Goal: Navigation & Orientation: Find specific page/section

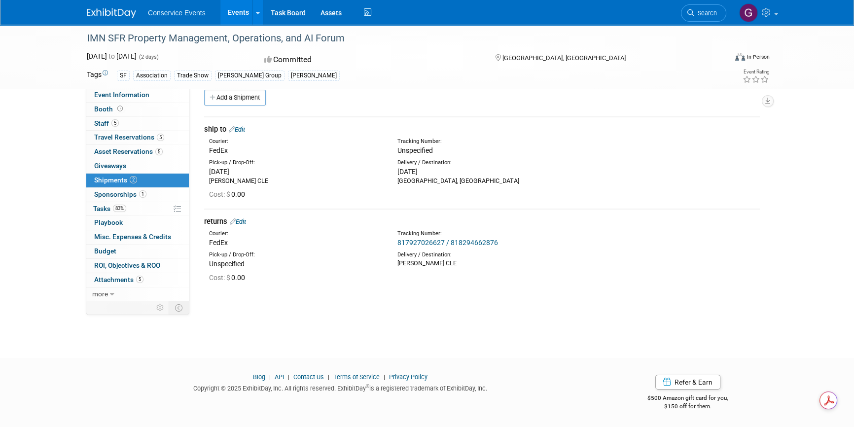
click at [238, 9] on link "Events" at bounding box center [238, 12] width 36 height 25
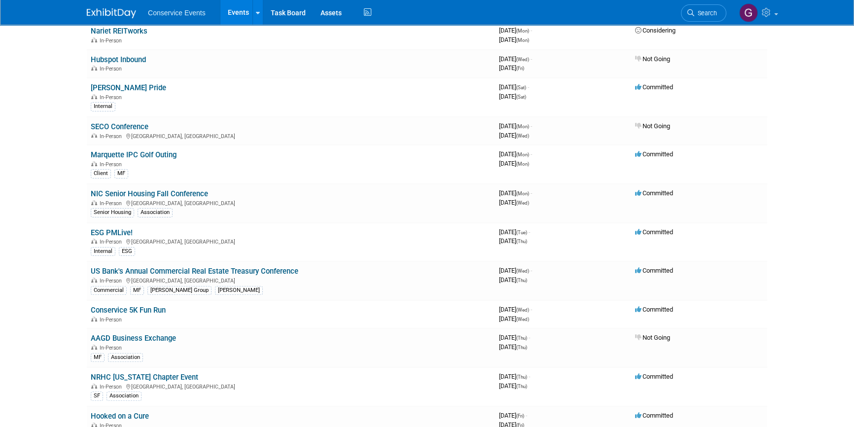
scroll to position [313, 0]
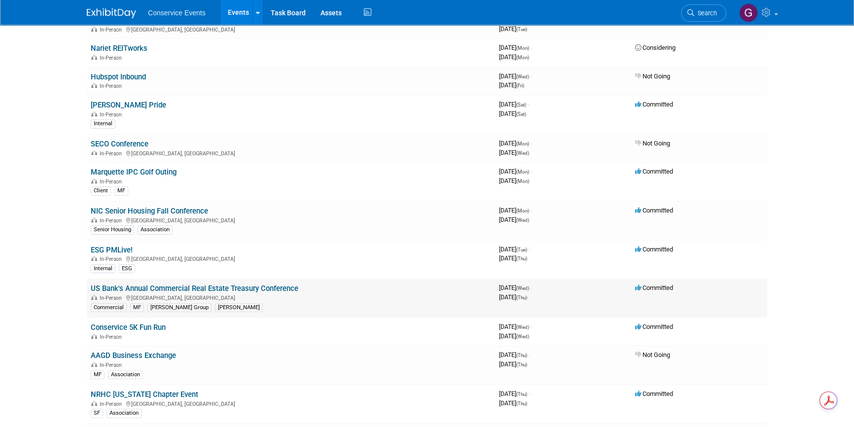
click at [216, 286] on link "US Bank's Annual Commercial Real Estate Treasury Conference" at bounding box center [194, 288] width 207 height 9
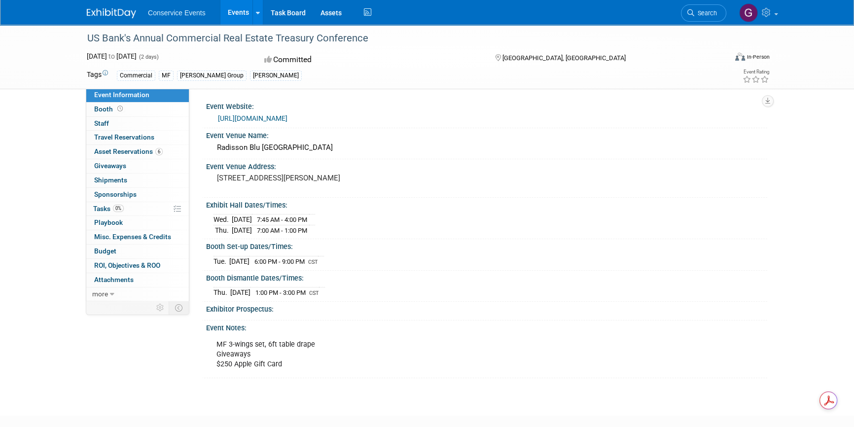
click at [285, 116] on link "https://web.cvent.com/event/72714a1f-d3f4-4eb7-a641-a7b722295389/summary?RefId=…" at bounding box center [252, 118] width 69 height 8
click at [112, 127] on link "0 Staff 0" at bounding box center [137, 124] width 103 height 14
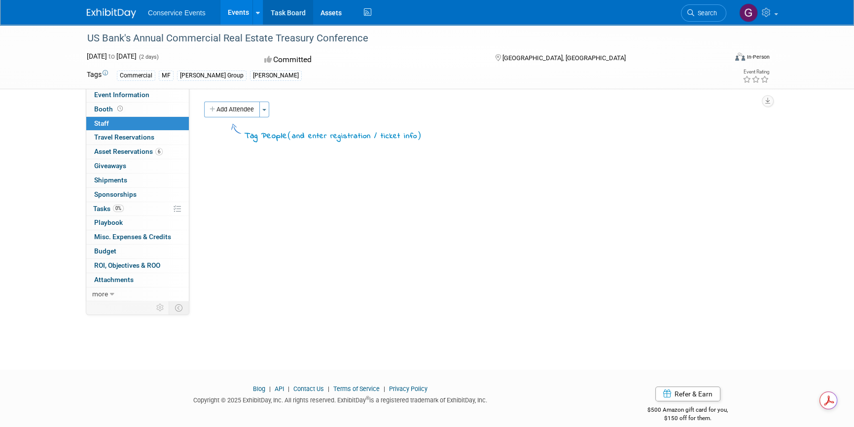
click at [290, 13] on link "Task Board" at bounding box center [288, 12] width 50 height 25
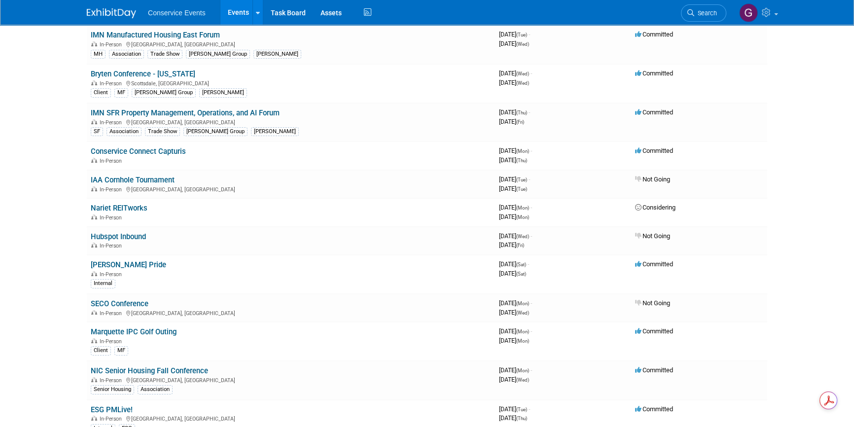
scroll to position [134, 0]
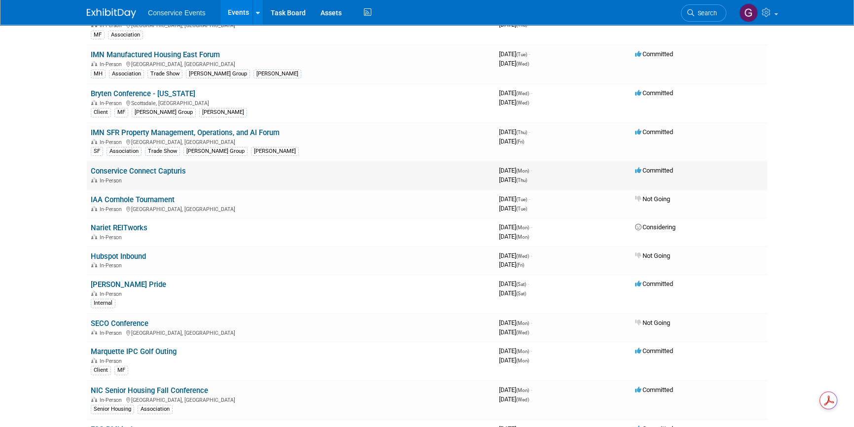
click at [168, 170] on link "Conservice Connect Capturis" at bounding box center [138, 171] width 95 height 9
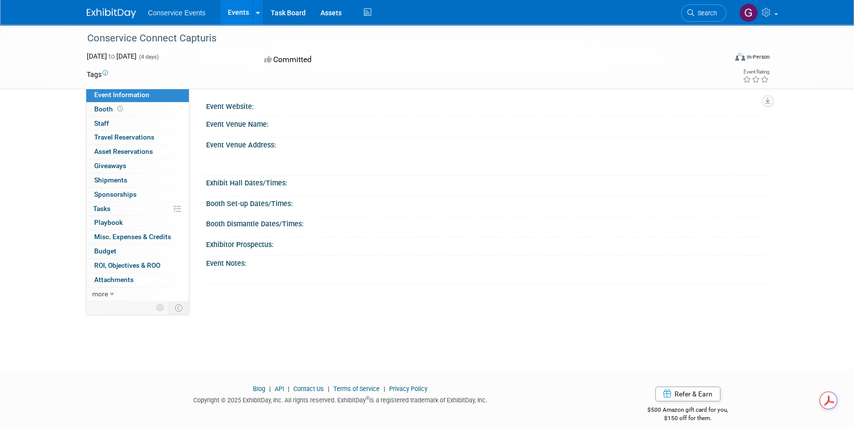
drag, startPoint x: 215, startPoint y: 39, endPoint x: 89, endPoint y: 40, distance: 126.7
click at [89, 40] on div "Conservice Connect Capturis" at bounding box center [397, 39] width 627 height 18
copy div "Conservice Connect Capturis"
click at [336, 123] on div "Event Venue Name:" at bounding box center [486, 123] width 561 height 12
